Goal: Task Accomplishment & Management: Manage account settings

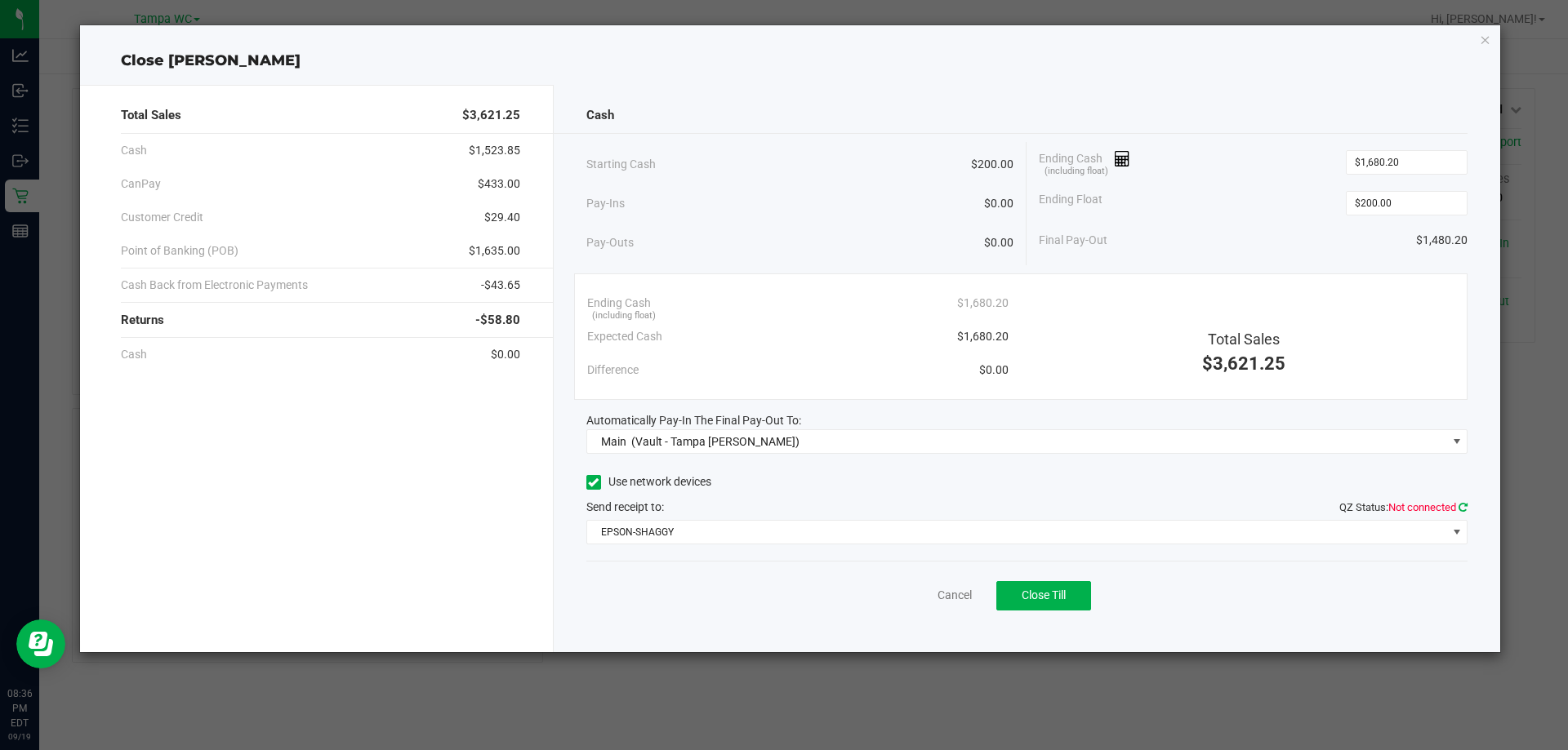
click at [1462, 509] on icon at bounding box center [1462, 508] width 9 height 10
click at [1079, 600] on button "Close Till" at bounding box center [1043, 597] width 95 height 30
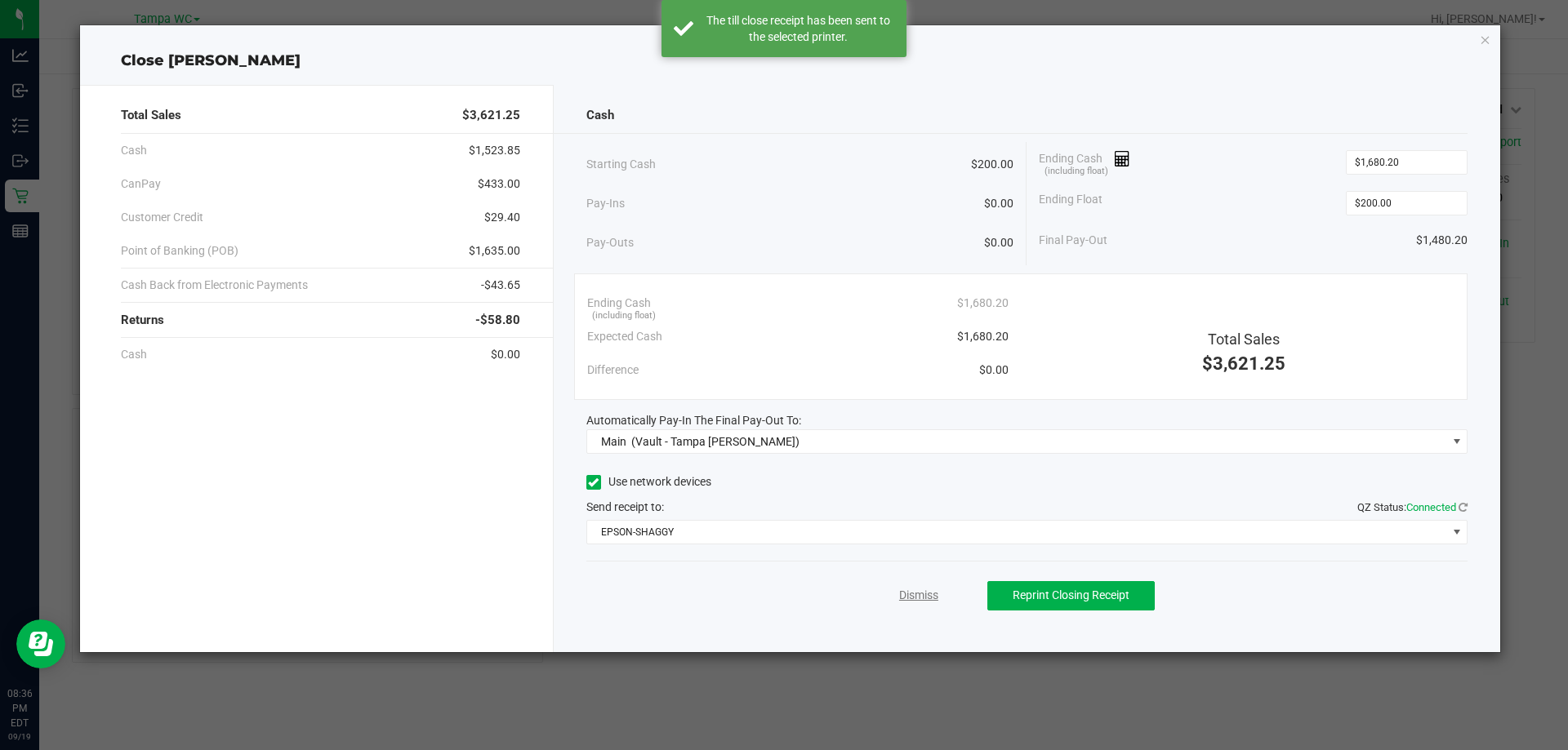
click at [916, 603] on link "Dismiss" at bounding box center [918, 596] width 39 height 17
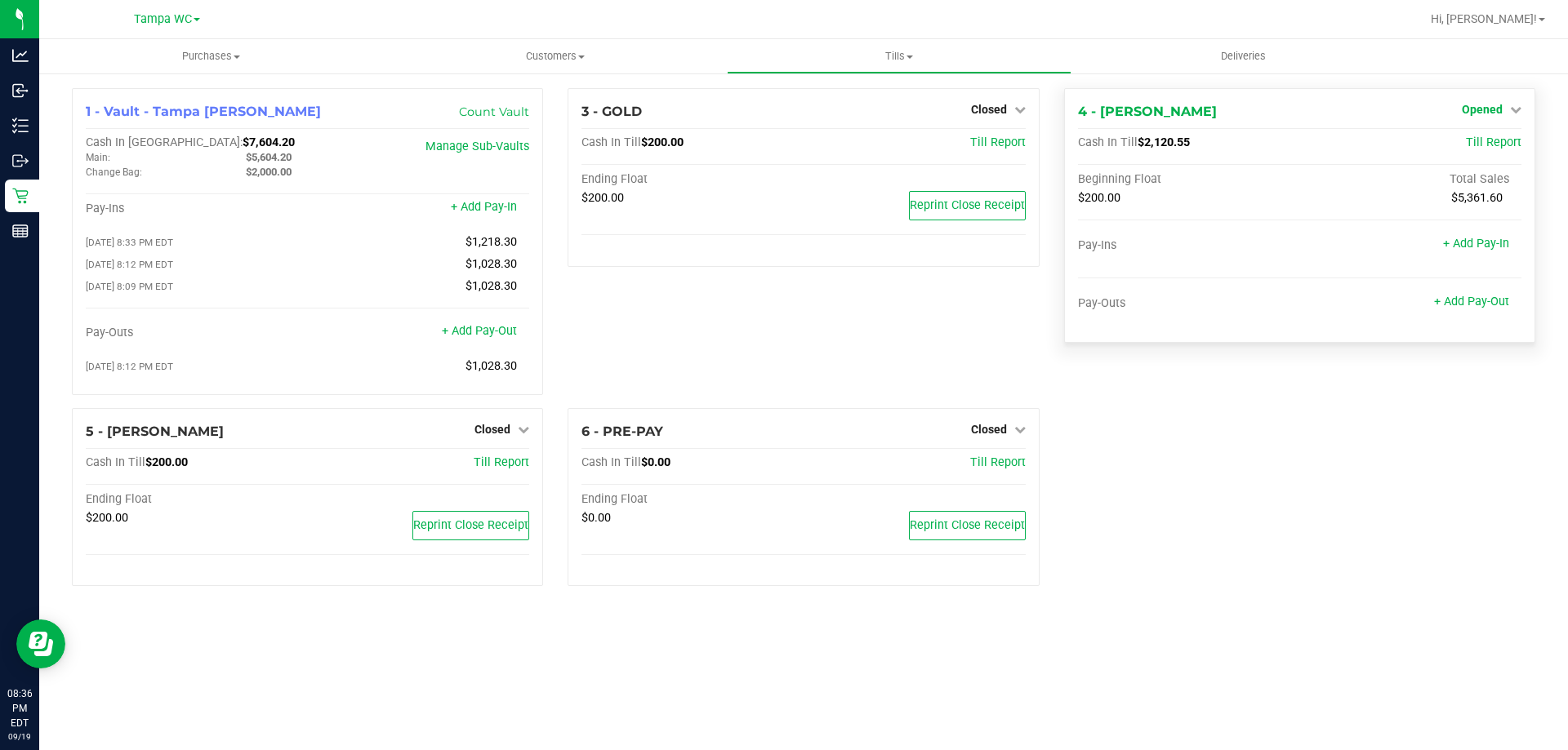
click at [1483, 111] on span "Opened" at bounding box center [1482, 109] width 41 height 13
click at [1479, 138] on link "Close Till" at bounding box center [1483, 143] width 44 height 13
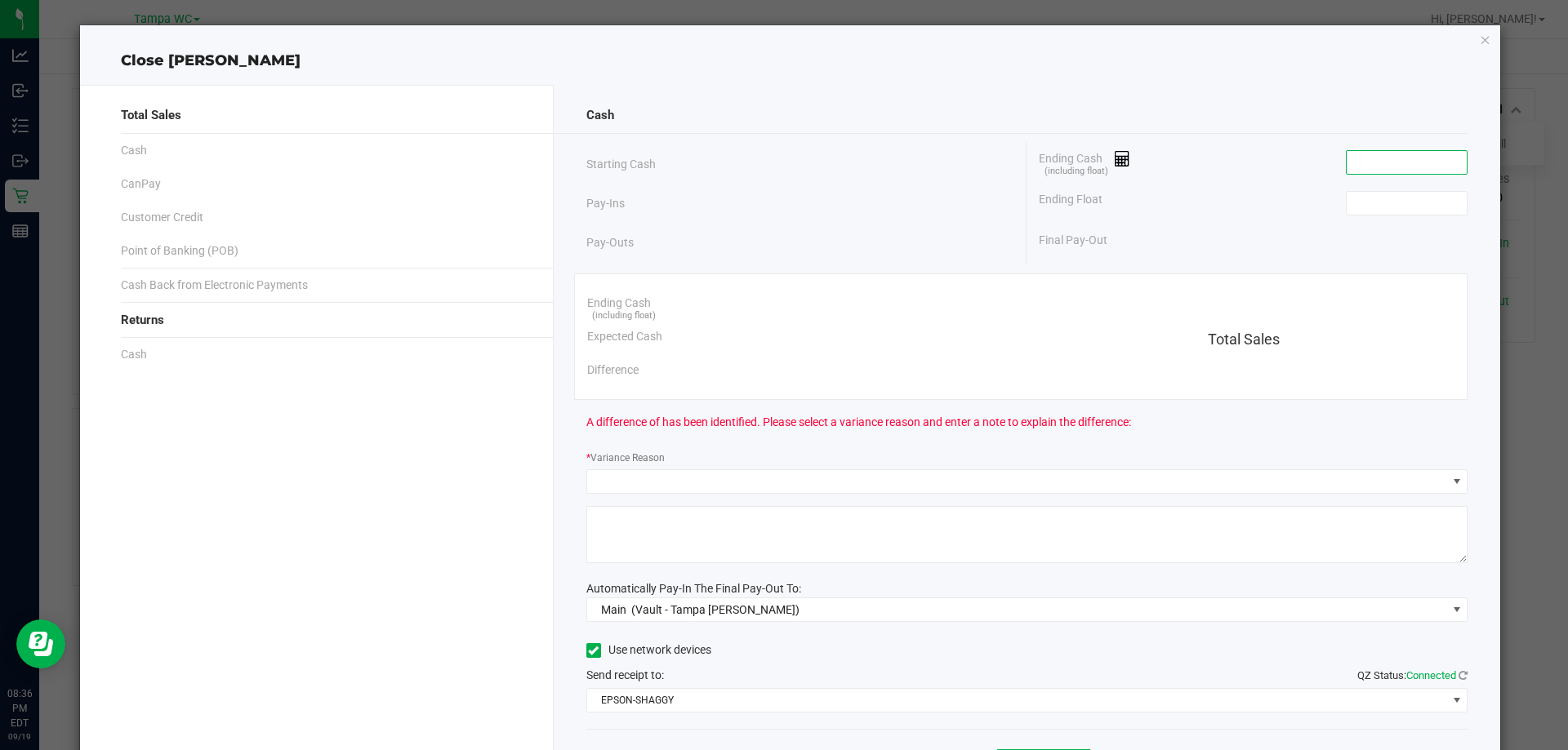
click at [1387, 172] on input at bounding box center [1407, 162] width 120 height 23
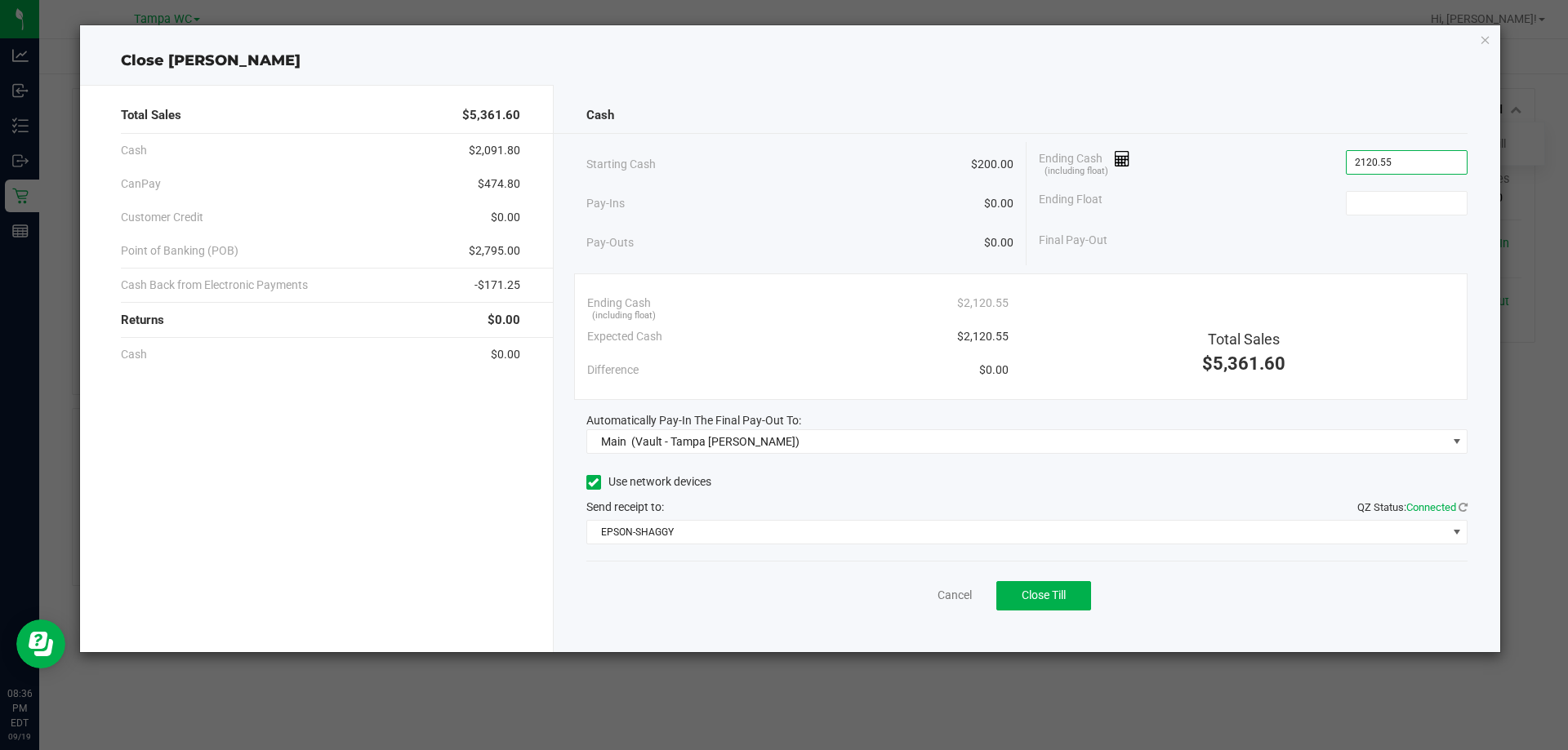
type input "$2,120.55"
click at [1336, 193] on div "Ending Float" at bounding box center [1253, 203] width 429 height 41
click at [1349, 193] on input at bounding box center [1407, 203] width 120 height 23
type input "$200.00"
click at [1056, 602] on span "Close Till" at bounding box center [1043, 595] width 44 height 13
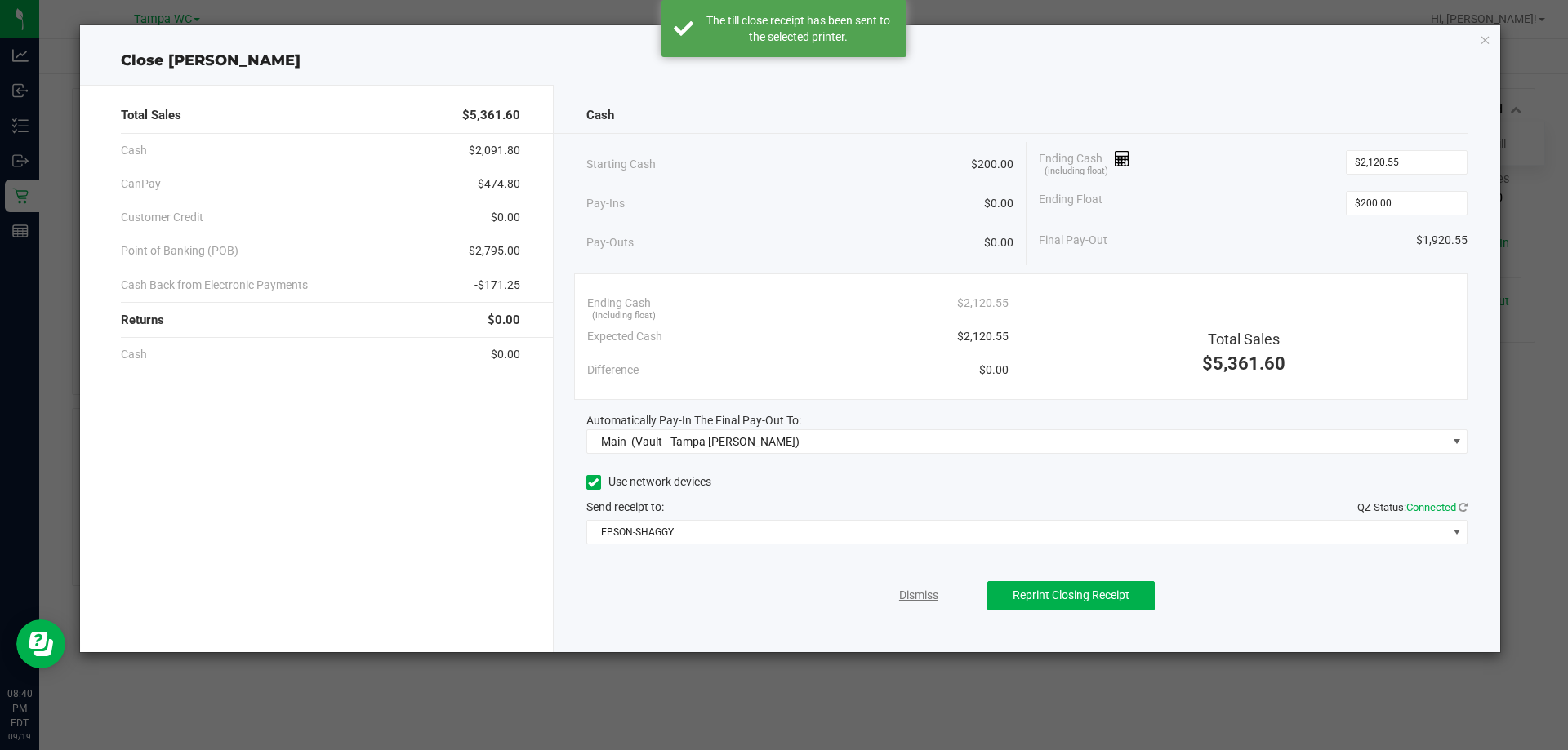
click at [926, 598] on link "Dismiss" at bounding box center [918, 596] width 39 height 17
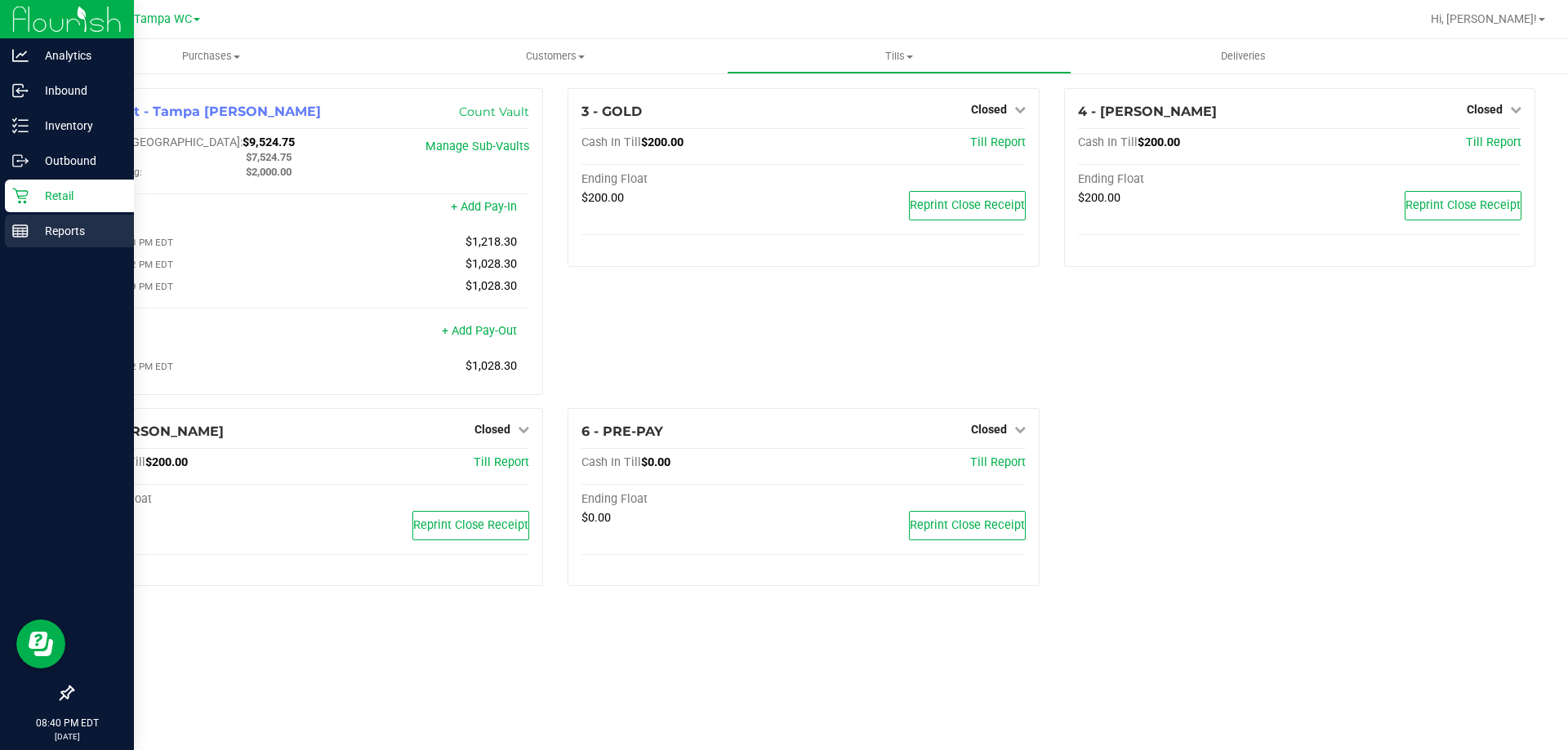
click at [57, 216] on div "Reports" at bounding box center [70, 230] width 129 height 32
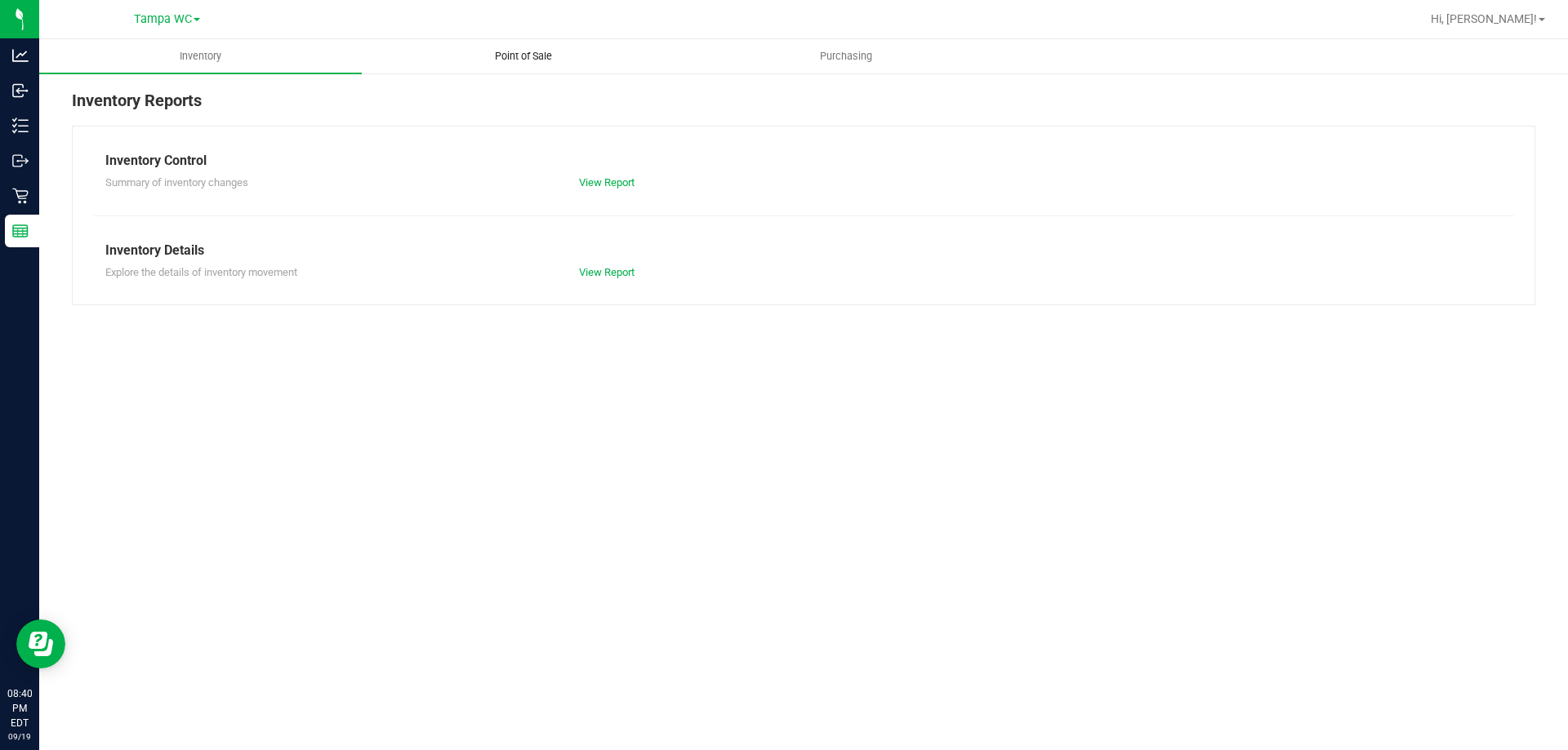
click at [564, 44] on uib-tab-heading "Point of Sale" at bounding box center [523, 56] width 321 height 32
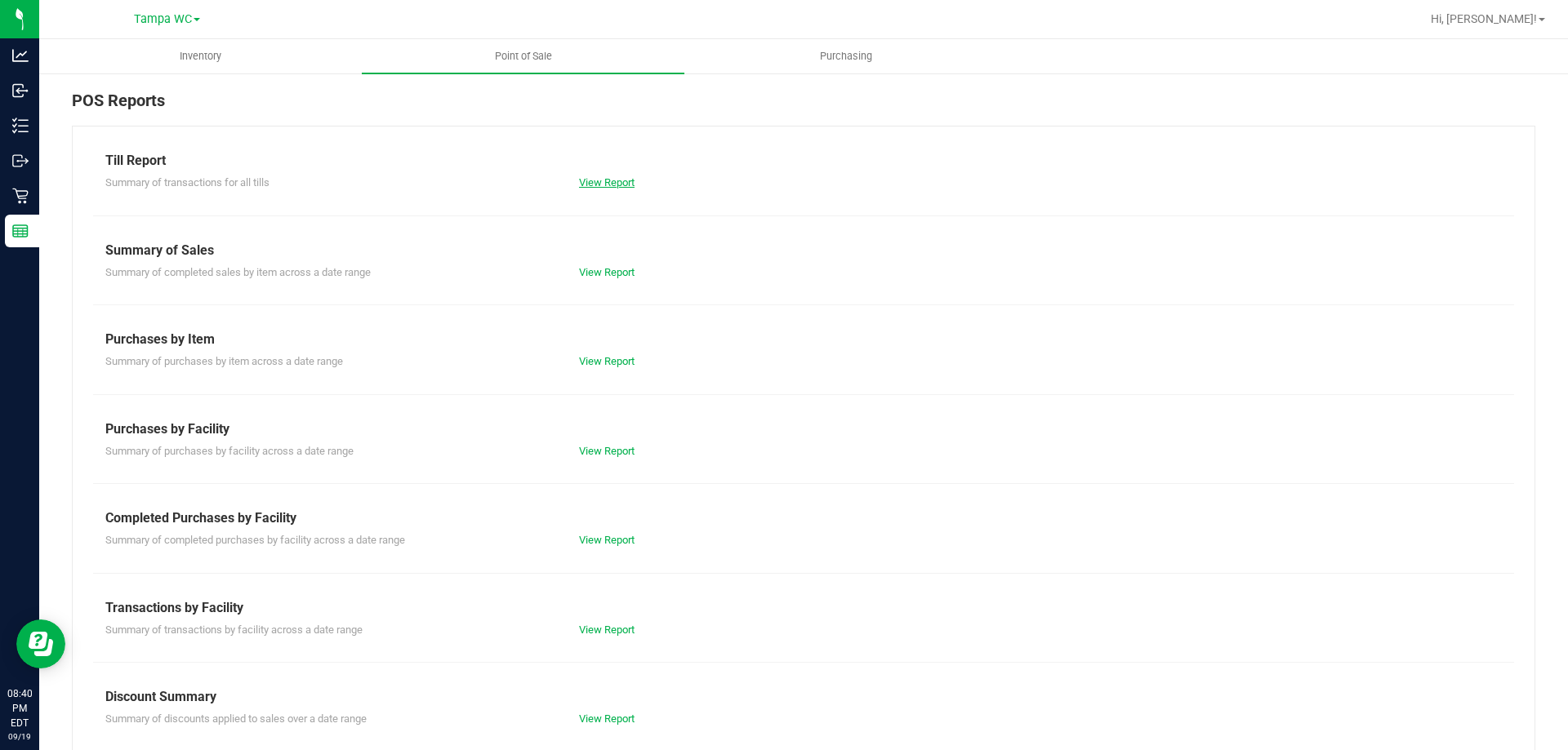
click at [582, 177] on link "View Report" at bounding box center [607, 182] width 56 height 12
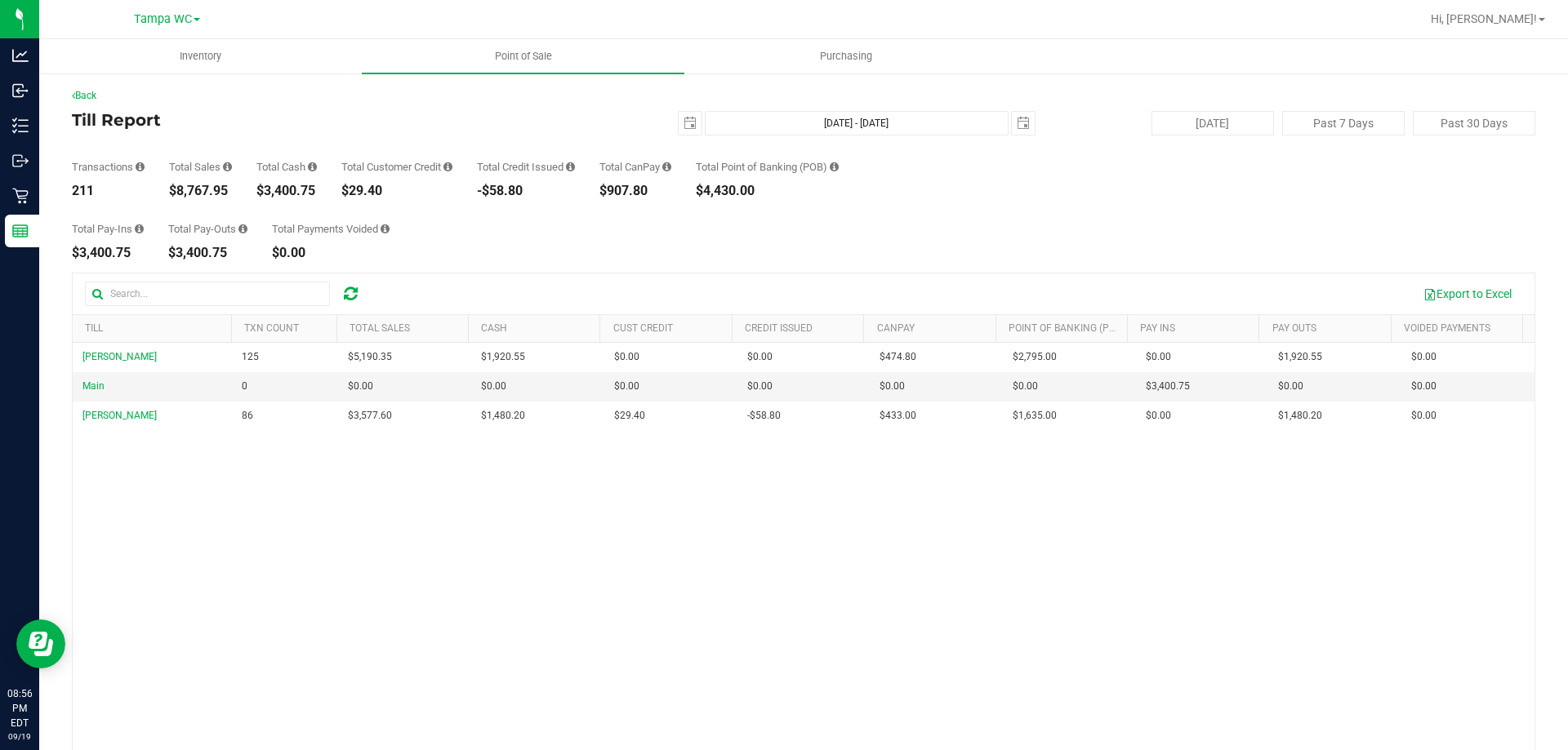
drag, startPoint x: 319, startPoint y: 192, endPoint x: 268, endPoint y: 189, distance: 51.1
click at [268, 189] on div "$3,400.75" at bounding box center [286, 191] width 60 height 13
copy div "3,400.75"
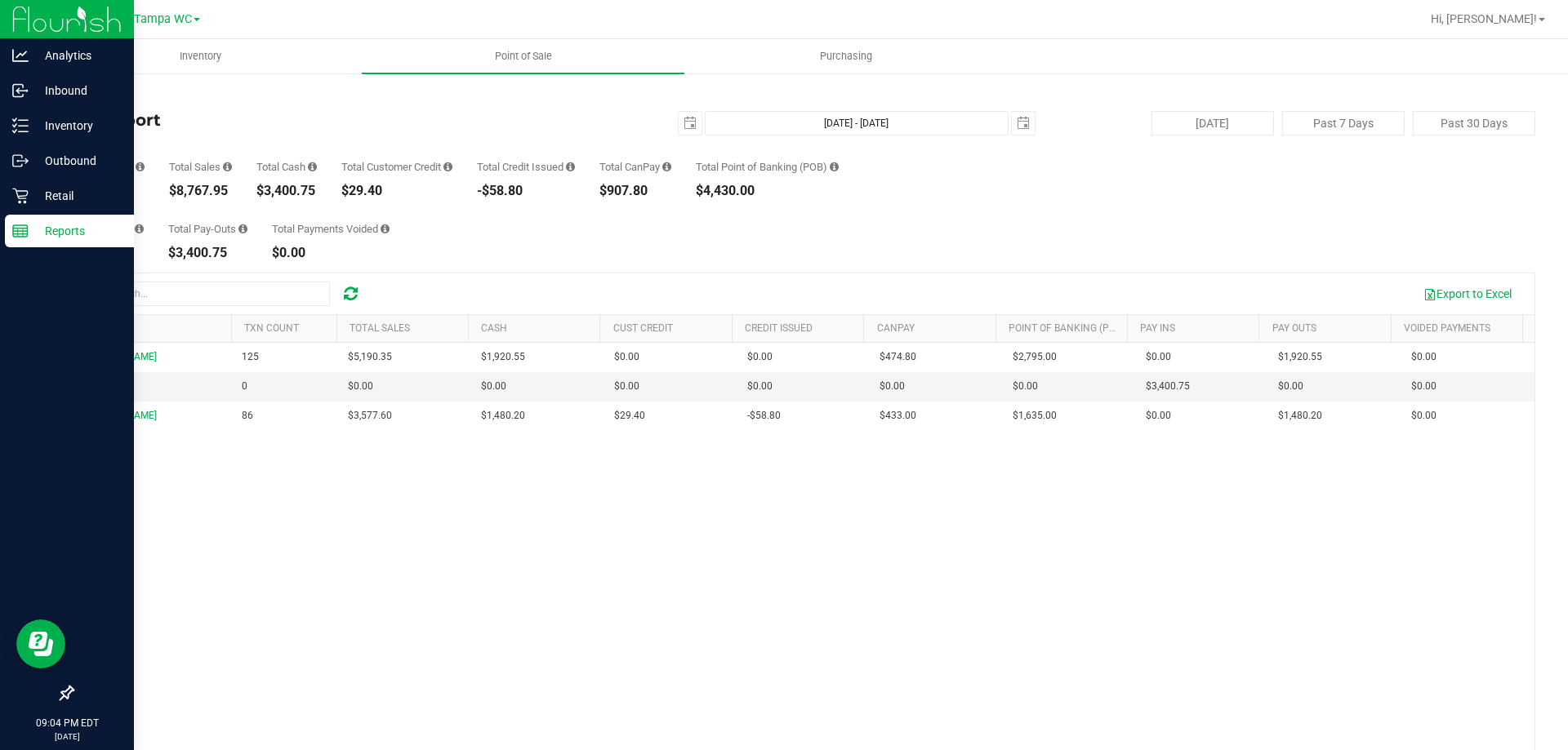
click at [16, 228] on line at bounding box center [20, 228] width 15 height 0
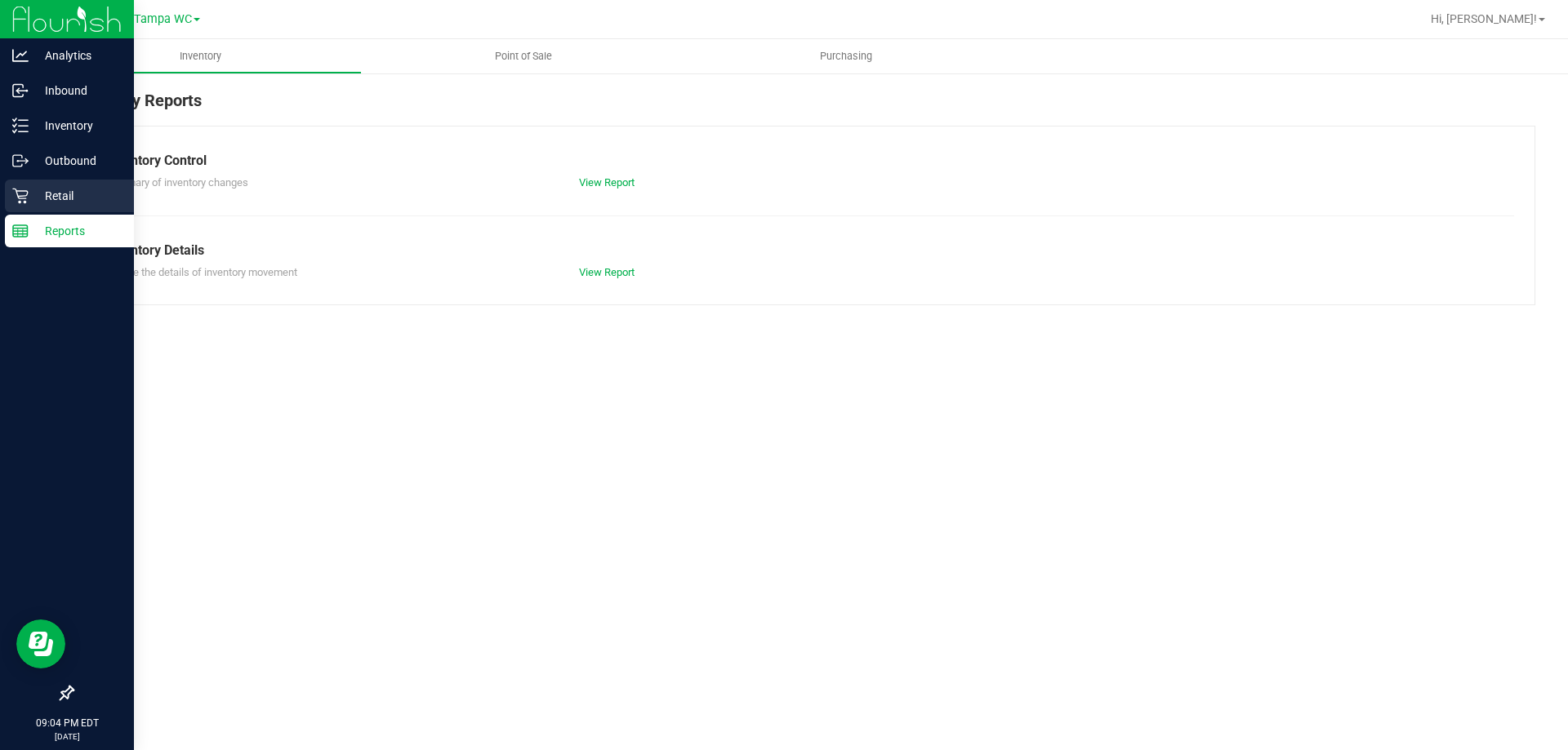
click at [0, 194] on link "Retail" at bounding box center [67, 197] width 134 height 35
